Goal: Book appointment/travel/reservation

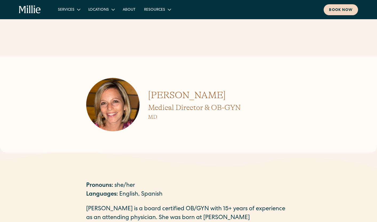
click at [341, 11] on div "Book now" at bounding box center [341, 10] width 24 height 6
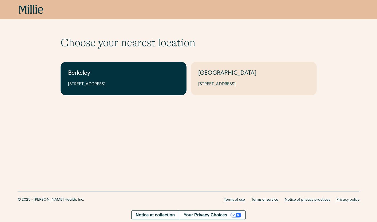
click at [172, 85] on div "2999 Regent St, Suite 524, Berkeley, CA 94705" at bounding box center [123, 84] width 111 height 6
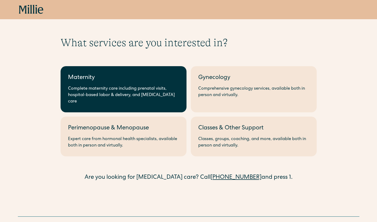
click at [149, 93] on div "Complete maternity care including prenatal visits, hospital-based labor & deliv…" at bounding box center [123, 95] width 111 height 19
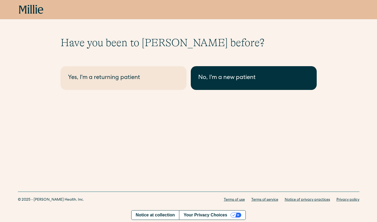
click at [216, 83] on link "No, I'm a new patient" at bounding box center [254, 78] width 126 height 24
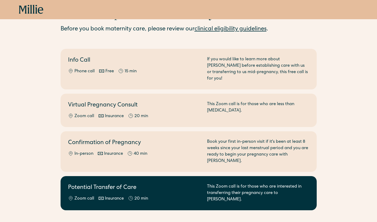
scroll to position [27, 0]
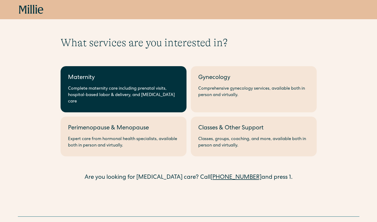
click at [165, 88] on div "Complete maternity care including prenatal visits, hospital-based labor & deliv…" at bounding box center [123, 95] width 111 height 19
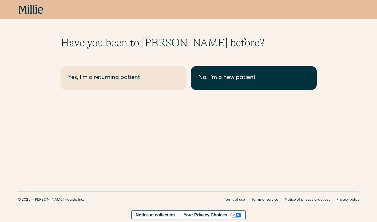
click at [226, 77] on div "No, I'm a new patient" at bounding box center [253, 78] width 111 height 9
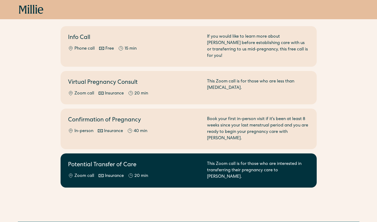
scroll to position [44, 0]
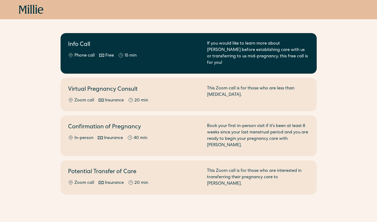
click at [185, 56] on div "Phone call Free 15 min" at bounding box center [134, 56] width 133 height 6
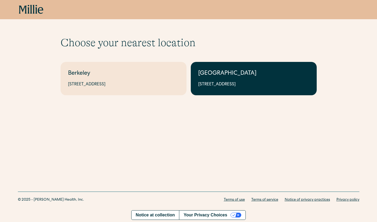
click at [239, 78] on div "[GEOGRAPHIC_DATA]" at bounding box center [253, 73] width 111 height 9
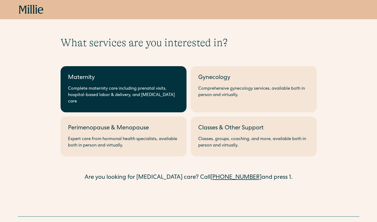
click at [144, 82] on div "Maternity" at bounding box center [123, 78] width 111 height 9
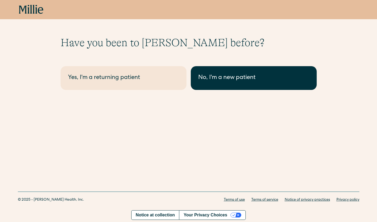
click at [216, 83] on link "No, I'm a new patient" at bounding box center [254, 78] width 126 height 24
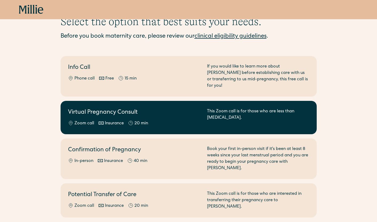
scroll to position [51, 0]
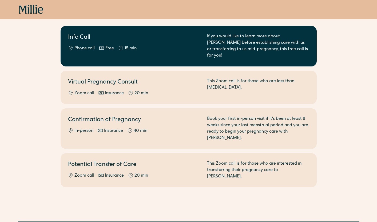
click at [198, 43] on div "Info Call Phone call Free 15 min" at bounding box center [134, 46] width 133 height 26
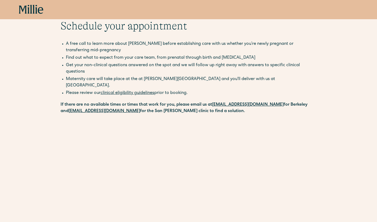
scroll to position [44, 0]
